Goal: Communication & Community: Answer question/provide support

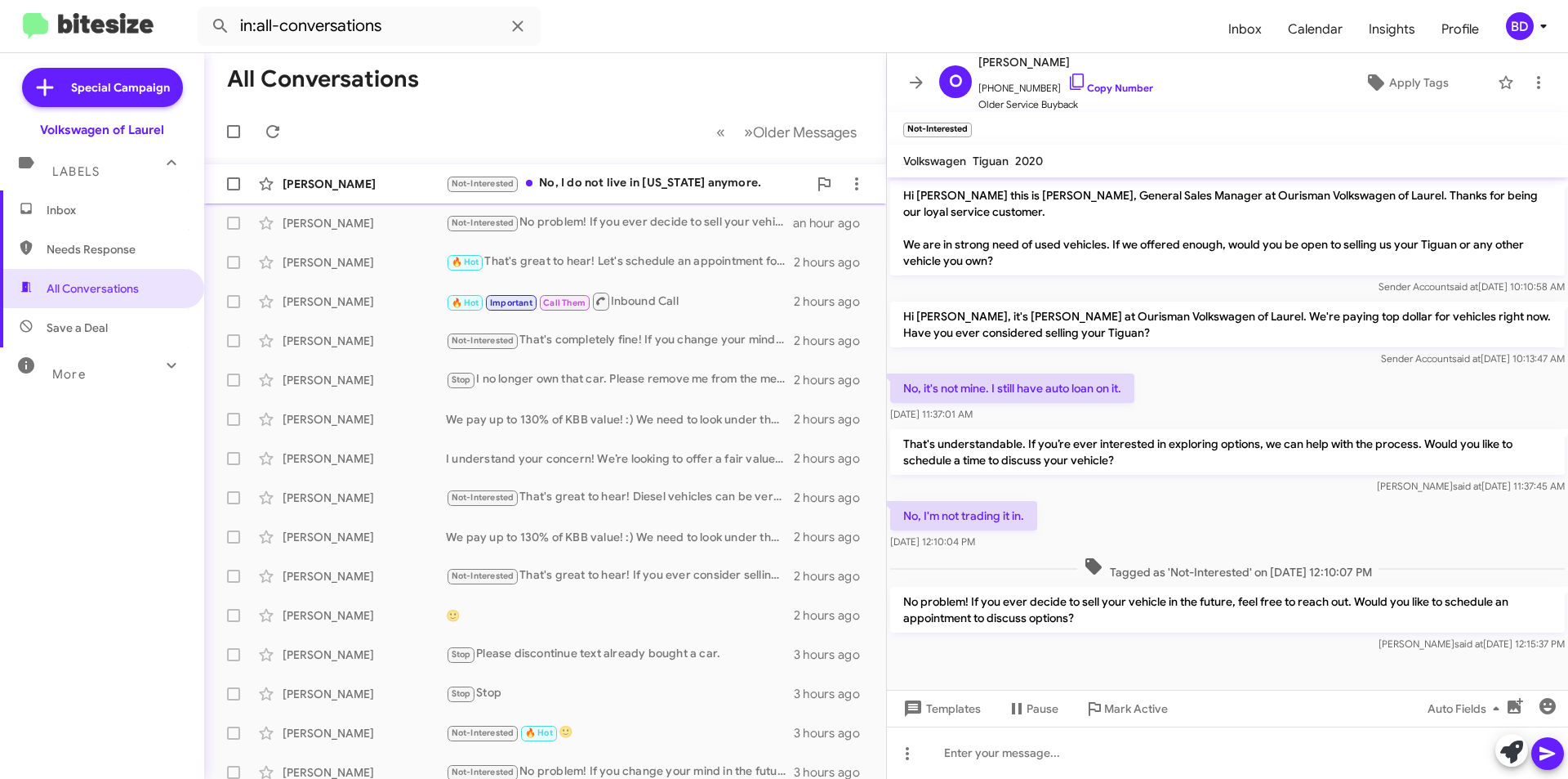
click at [688, 174] on div "Not-Interested No, I do not live in [US_STATE] anymore." at bounding box center [626, 183] width 362 height 19
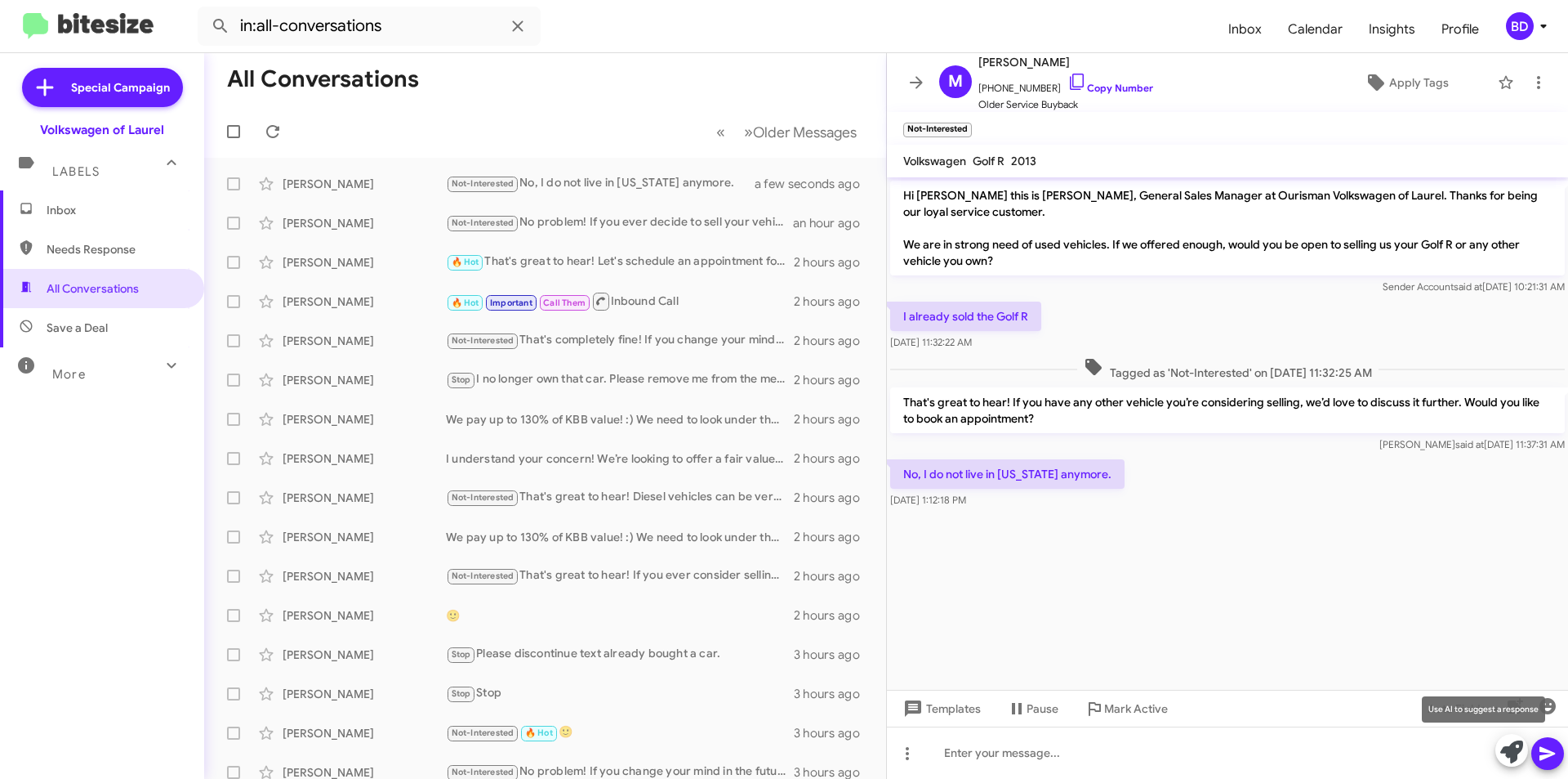
click at [1514, 753] on icon at bounding box center [1512, 751] width 23 height 23
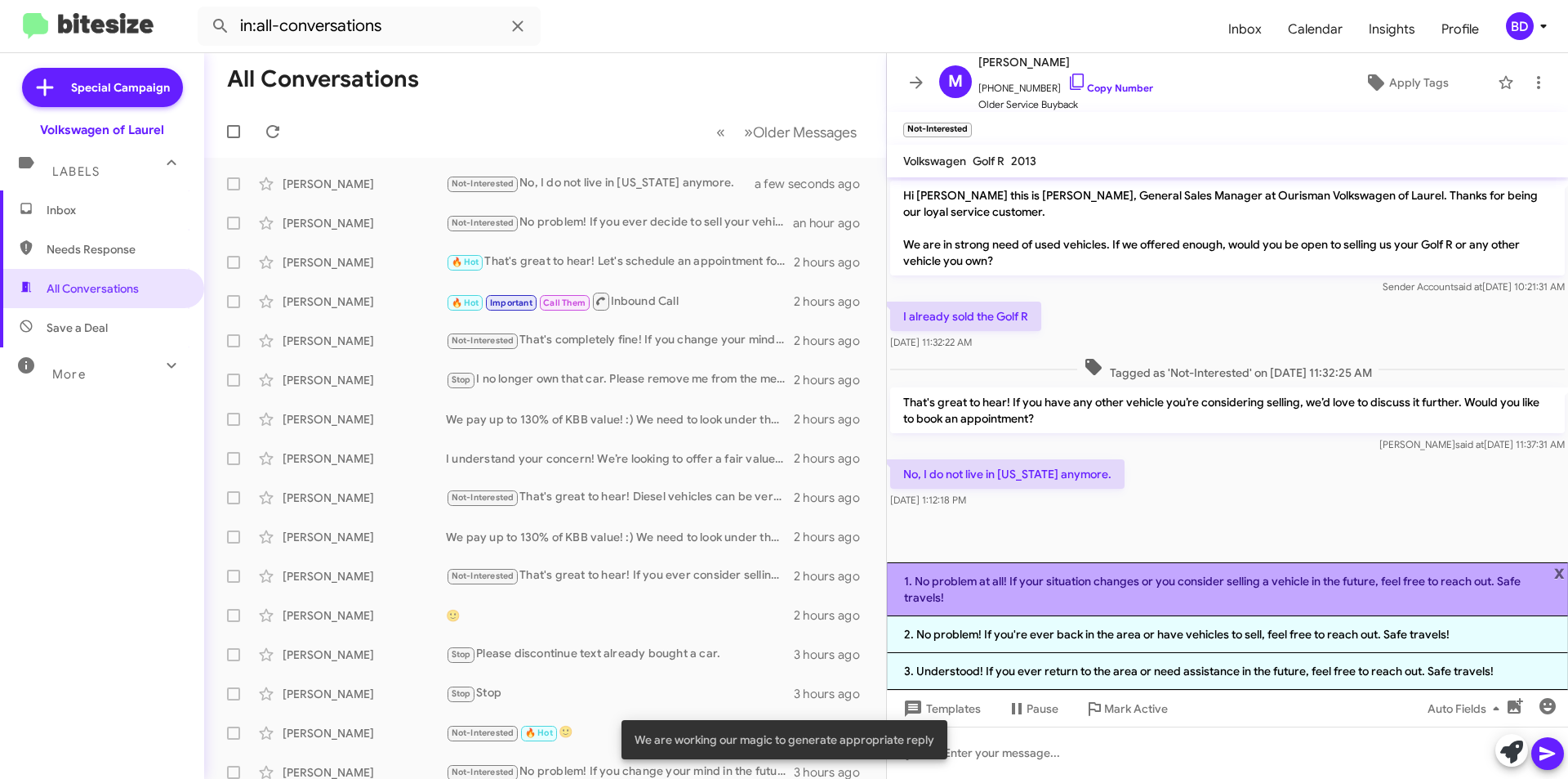
click at [1202, 591] on li "1. No problem at all! If your situation changes or you consider selling a vehic…" at bounding box center [1228, 589] width 681 height 54
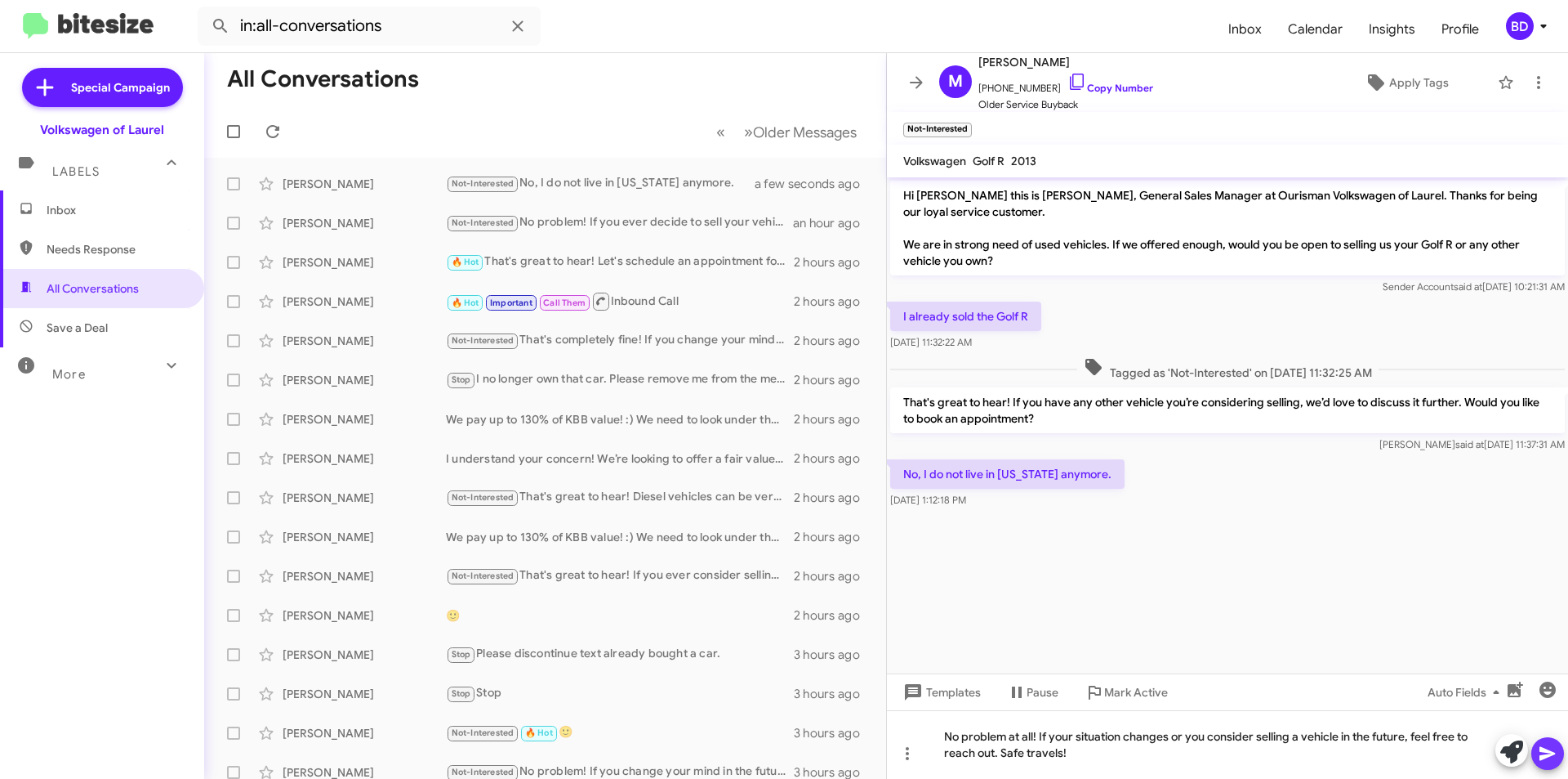
click at [1549, 750] on icon at bounding box center [1548, 753] width 19 height 19
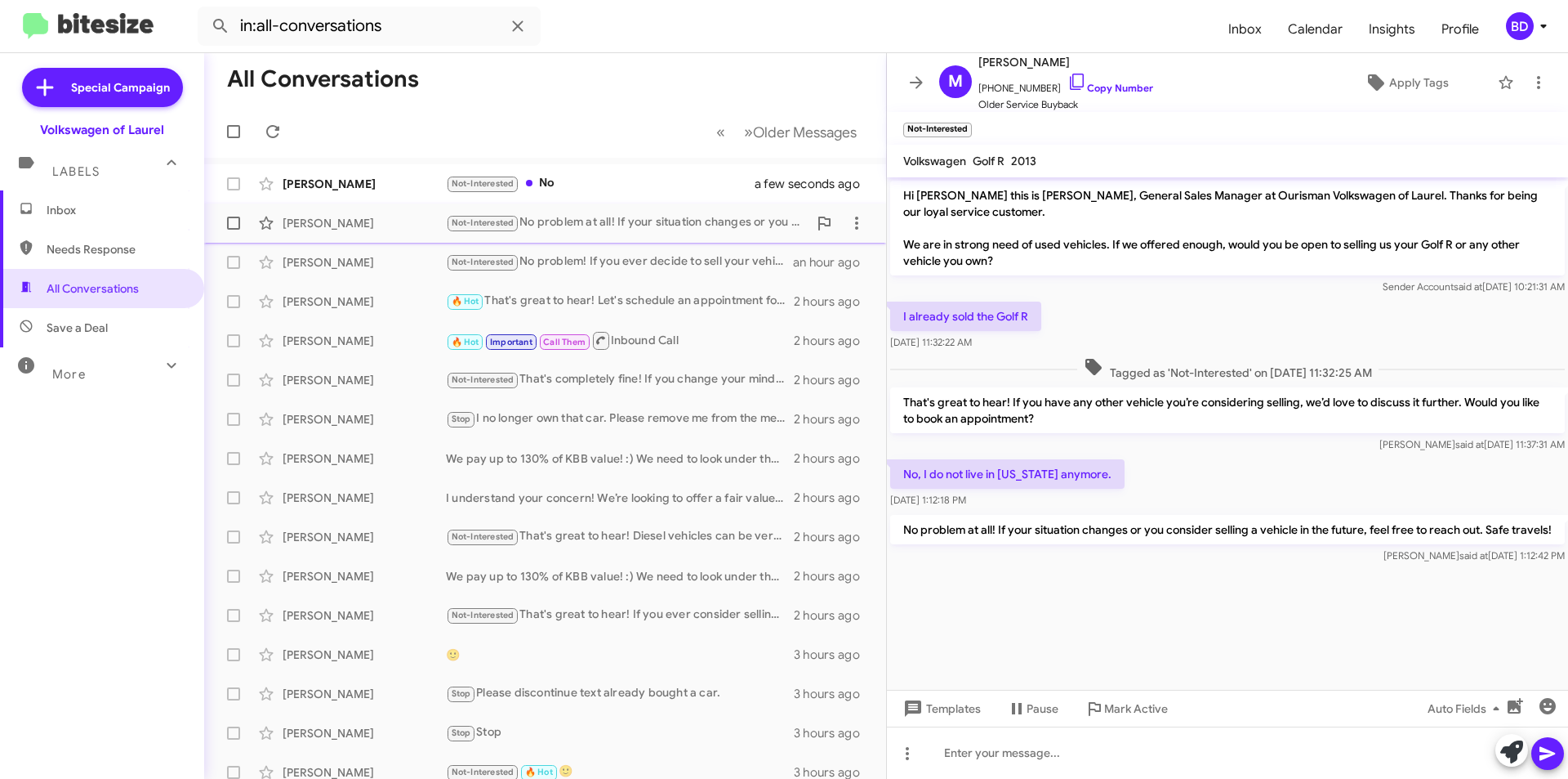
drag, startPoint x: 569, startPoint y: 176, endPoint x: 593, endPoint y: 218, distance: 48.4
click at [569, 177] on div "Not-Interested No" at bounding box center [611, 183] width 329 height 19
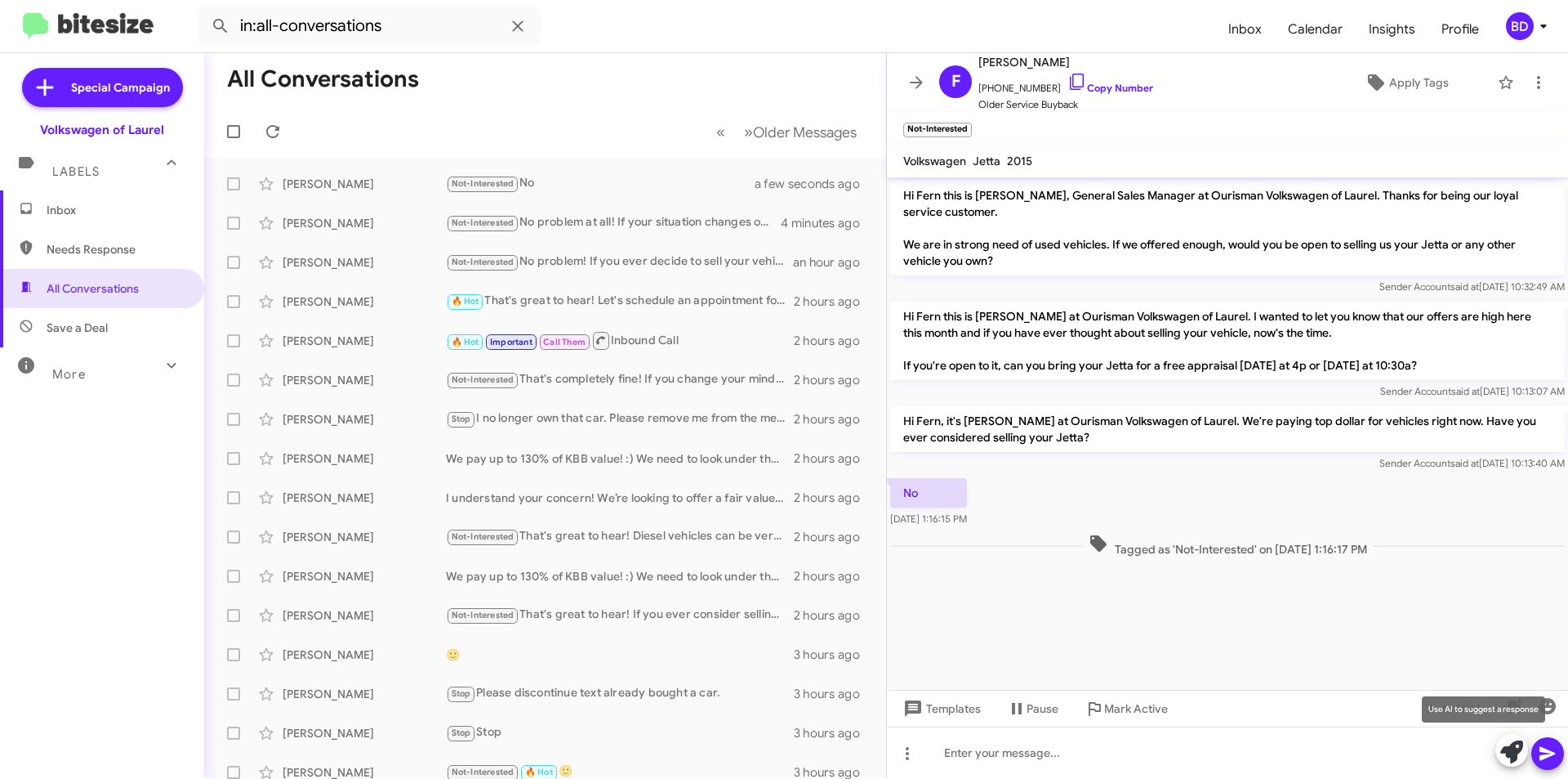
click at [1512, 748] on icon at bounding box center [1512, 751] width 23 height 23
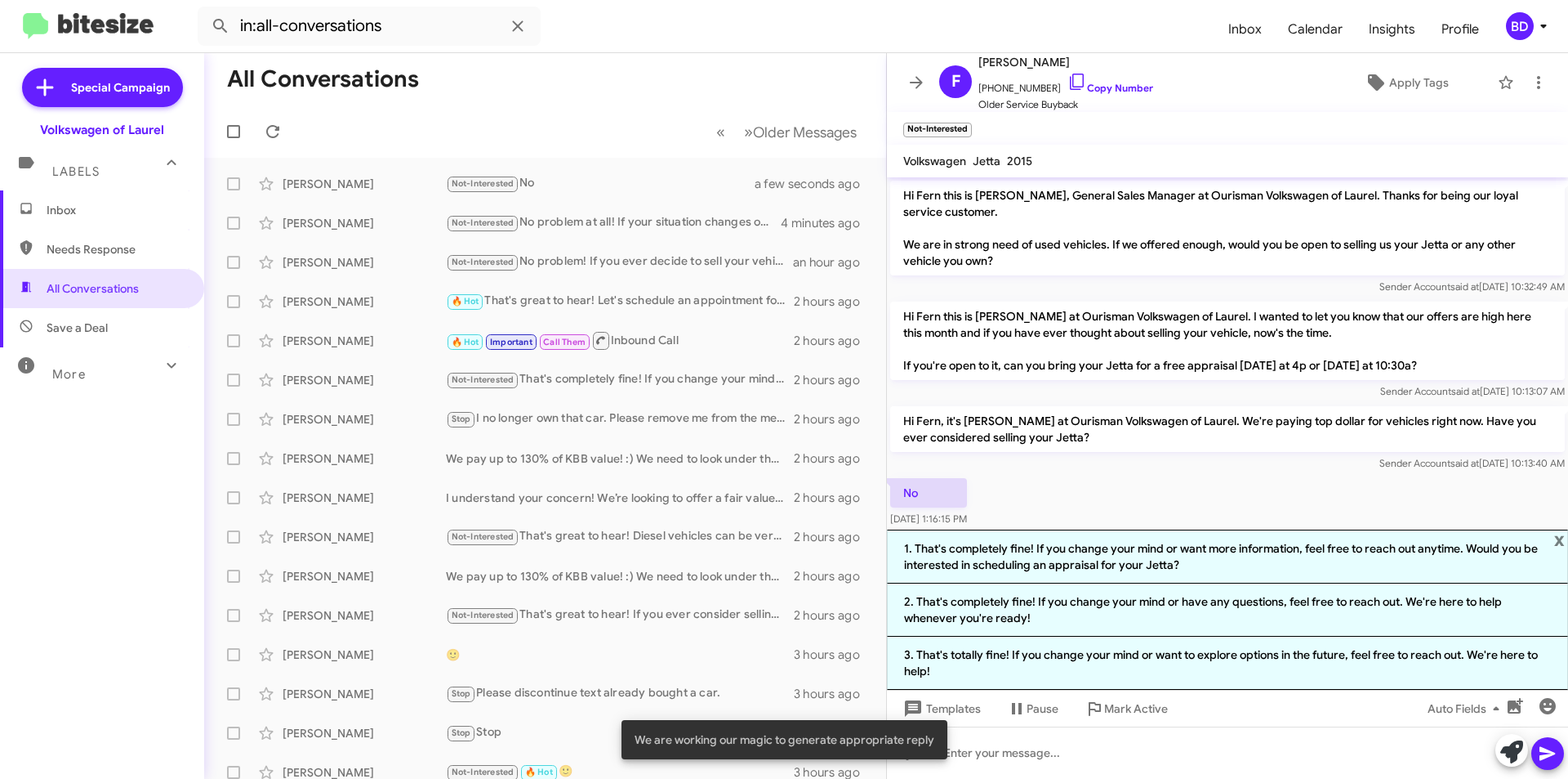
click at [1154, 559] on li "1. That's completely fine! If you change your mind or want more information, fe…" at bounding box center [1228, 556] width 681 height 54
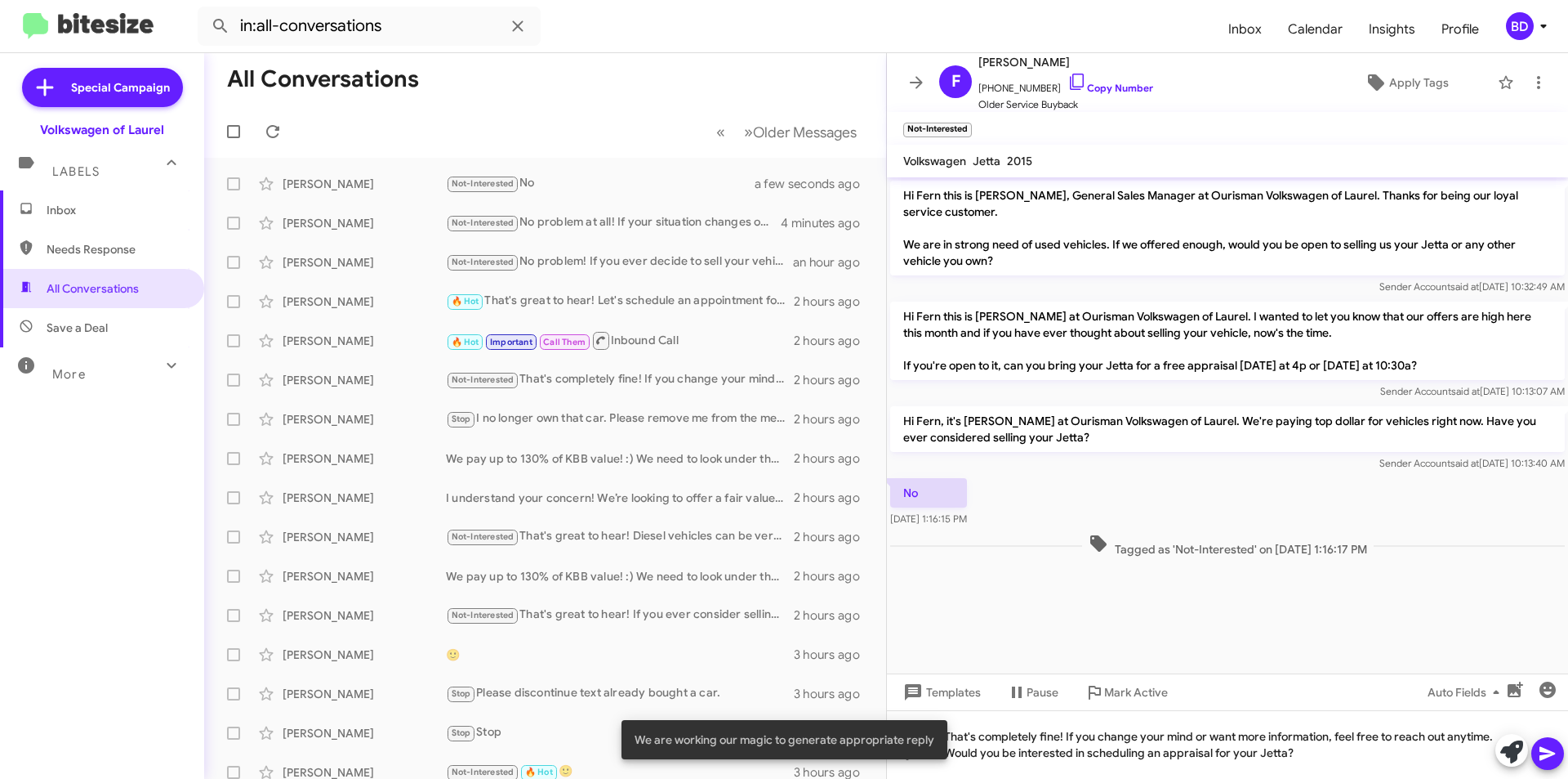
click at [1550, 753] on icon at bounding box center [1548, 753] width 19 height 19
